Goal: Book appointment/travel/reservation

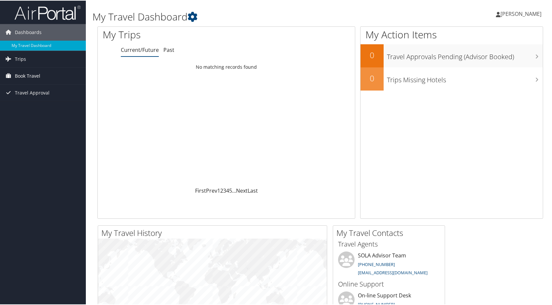
click at [25, 77] on span "Book Travel" at bounding box center [27, 75] width 25 height 17
click at [48, 98] on link "Book/Manage Online Trips" at bounding box center [43, 98] width 86 height 10
